Goal: Navigation & Orientation: Find specific page/section

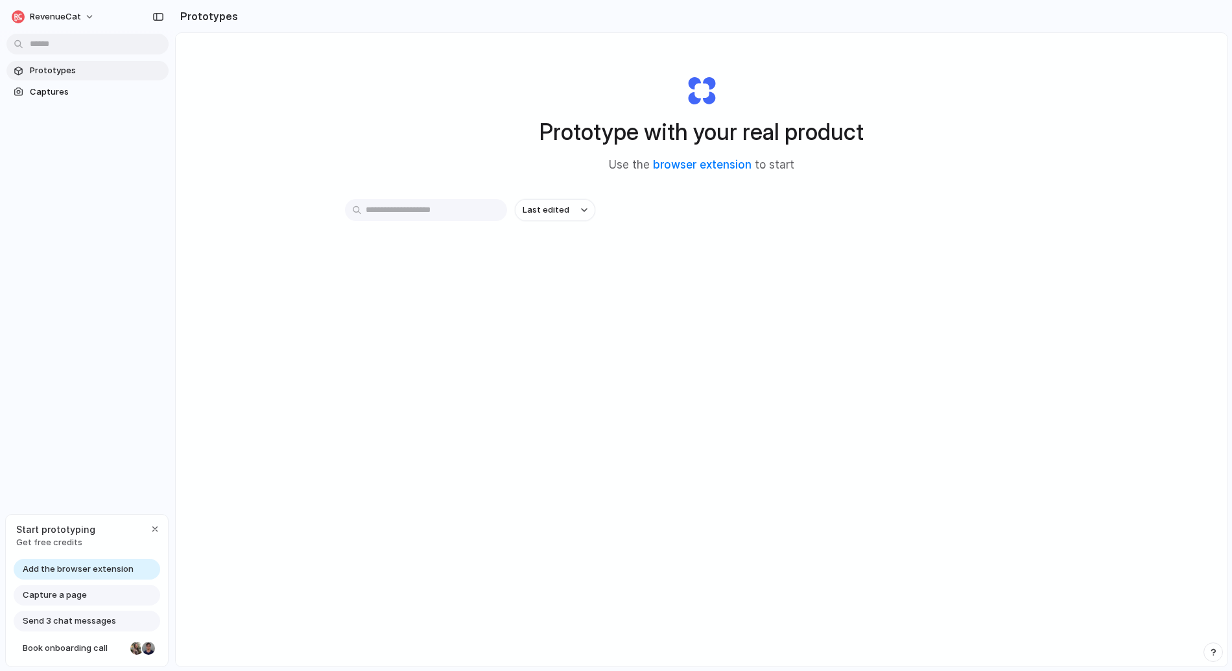
click at [425, 212] on input "text" at bounding box center [426, 210] width 162 height 22
click at [41, 89] on span "Captures" at bounding box center [97, 92] width 134 height 13
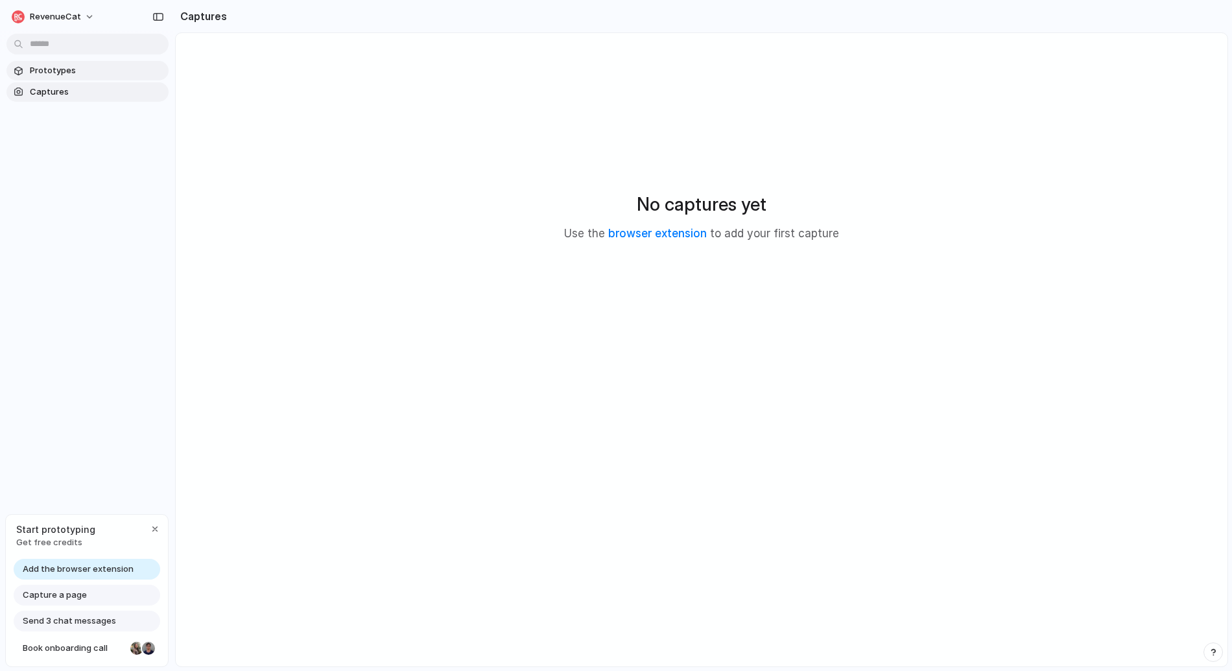
click at [51, 68] on span "Prototypes" at bounding box center [97, 70] width 134 height 13
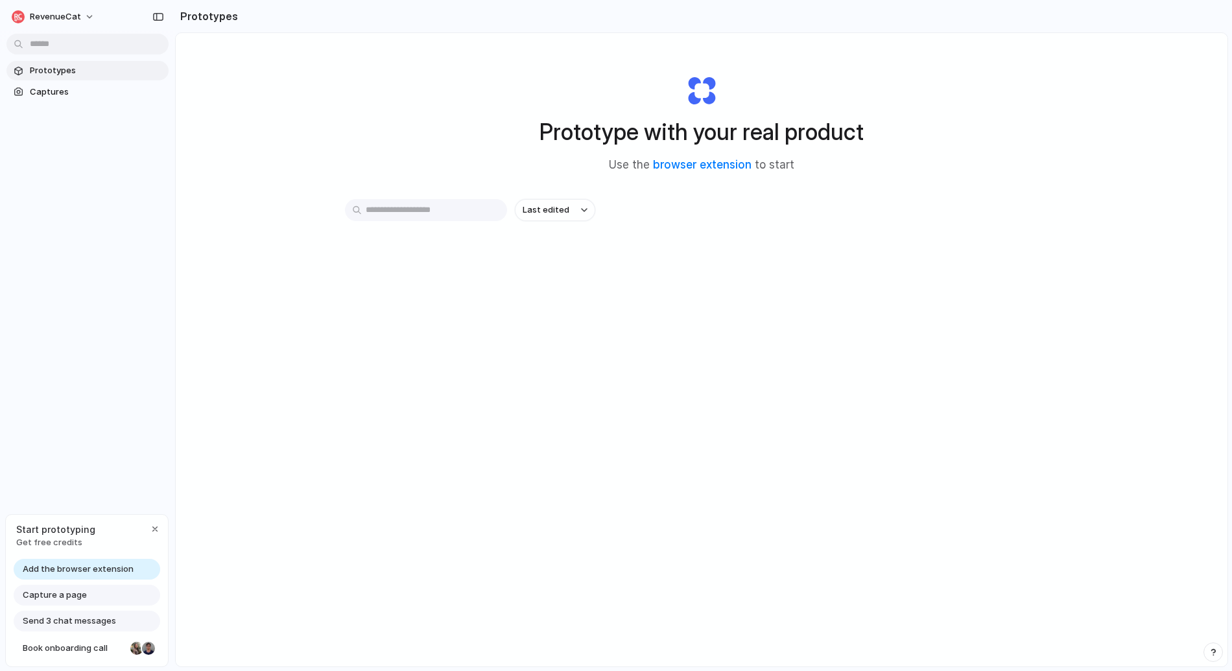
click at [56, 601] on div "Capture a page" at bounding box center [87, 595] width 147 height 21
click at [72, 564] on span "Add the browser extension" at bounding box center [78, 569] width 111 height 13
click at [514, 253] on div "Last edited" at bounding box center [701, 256] width 713 height 114
